Goal: Information Seeking & Learning: Learn about a topic

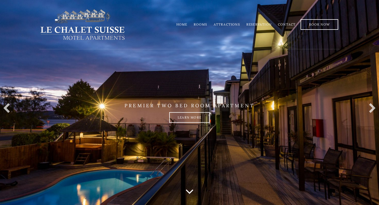
click at [198, 22] on li "Rooms" at bounding box center [201, 24] width 20 height 10
click at [199, 23] on link "Rooms" at bounding box center [201, 24] width 14 height 4
click at [203, 24] on link "Rooms" at bounding box center [201, 24] width 14 height 4
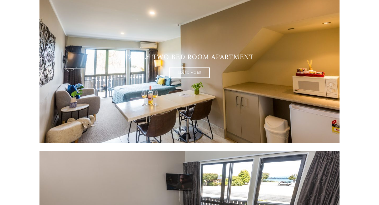
scroll to position [778, 0]
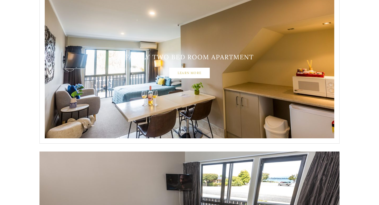
click at [192, 72] on link "Learn More" at bounding box center [189, 73] width 41 height 11
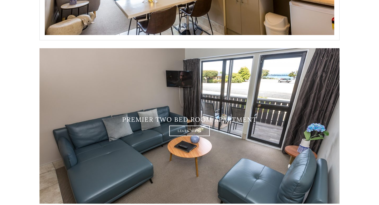
scroll to position [883, 0]
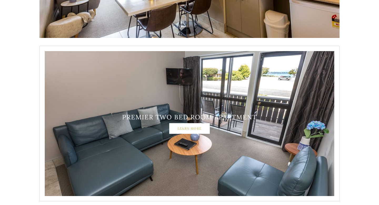
click at [182, 124] on link "Learn More" at bounding box center [189, 128] width 41 height 11
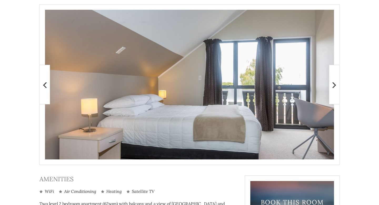
scroll to position [109, 0]
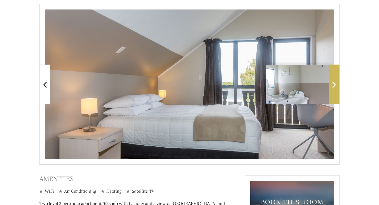
click at [331, 80] on span at bounding box center [334, 83] width 11 height 39
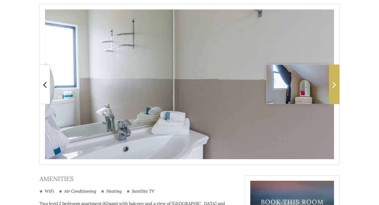
click at [332, 80] on icon at bounding box center [334, 84] width 4 height 11
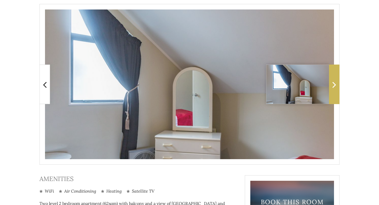
click at [332, 80] on icon at bounding box center [334, 84] width 4 height 11
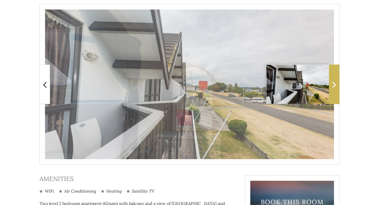
click at [332, 80] on icon at bounding box center [334, 84] width 4 height 11
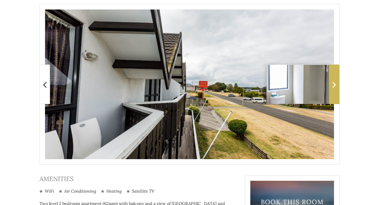
click at [332, 80] on icon at bounding box center [334, 84] width 4 height 11
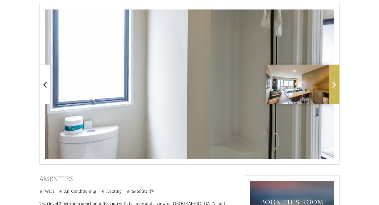
click at [335, 86] on icon at bounding box center [334, 84] width 4 height 11
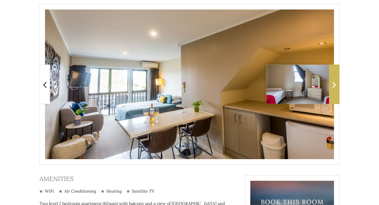
click at [335, 86] on icon at bounding box center [334, 84] width 4 height 11
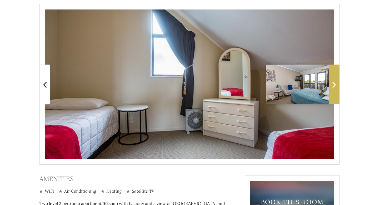
click at [335, 86] on icon at bounding box center [334, 84] width 4 height 11
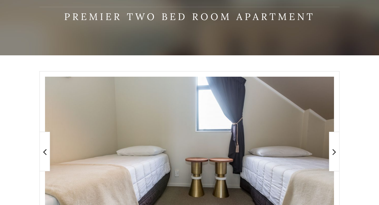
scroll to position [59, 0]
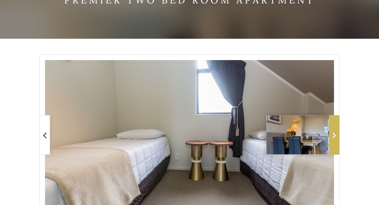
click at [337, 137] on span at bounding box center [334, 134] width 11 height 39
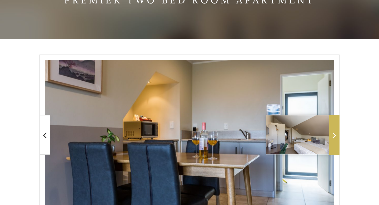
click at [337, 137] on span at bounding box center [334, 134] width 11 height 39
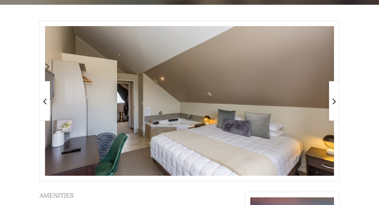
scroll to position [94, 0]
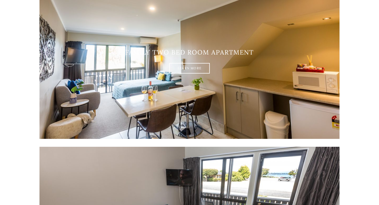
scroll to position [781, 0]
